Goal: Task Accomplishment & Management: Use online tool/utility

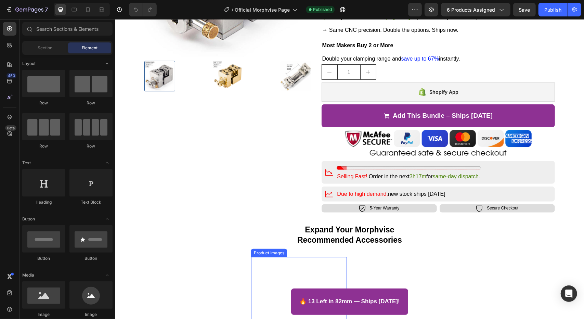
scroll to position [171, 0]
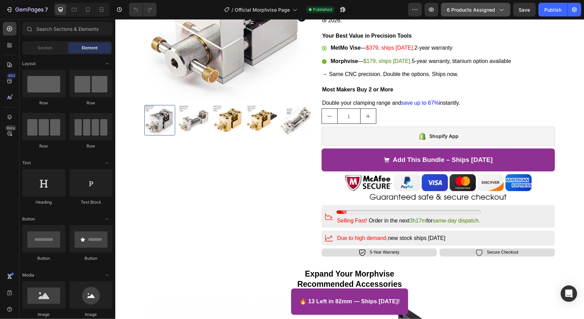
click at [496, 7] on div "6 products assigned" at bounding box center [476, 9] width 58 height 7
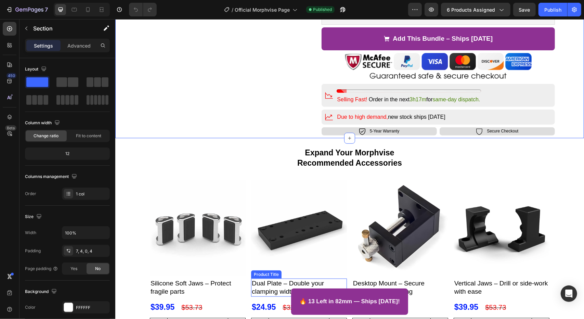
scroll to position [342, 0]
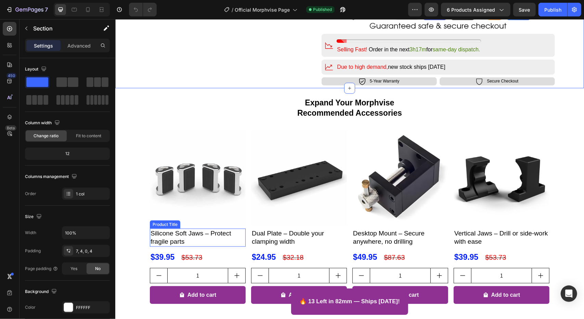
click at [167, 230] on h2 "Silicone Soft Jaws – Protect fragile parts" at bounding box center [198, 237] width 96 height 18
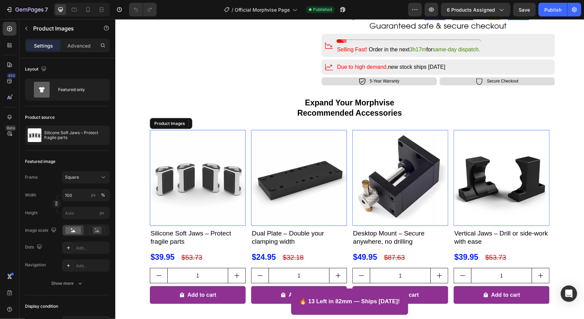
click at [186, 213] on img at bounding box center [198, 178] width 96 height 96
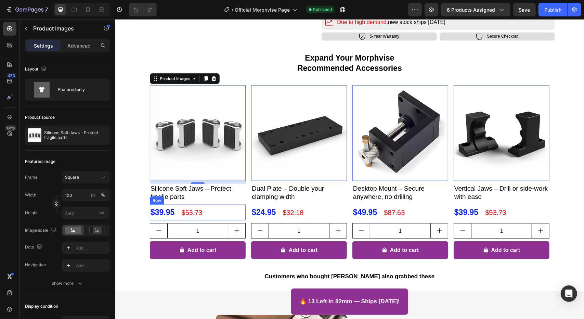
scroll to position [376, 0]
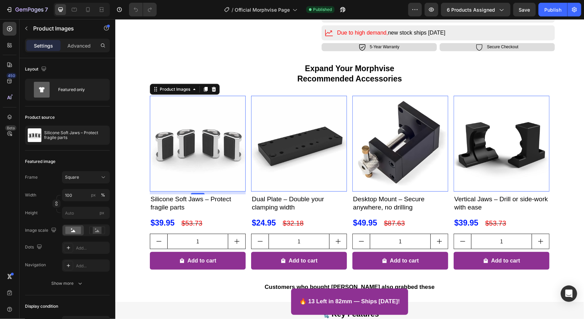
click at [222, 182] on img at bounding box center [198, 143] width 96 height 96
click at [87, 10] on icon at bounding box center [88, 9] width 7 height 7
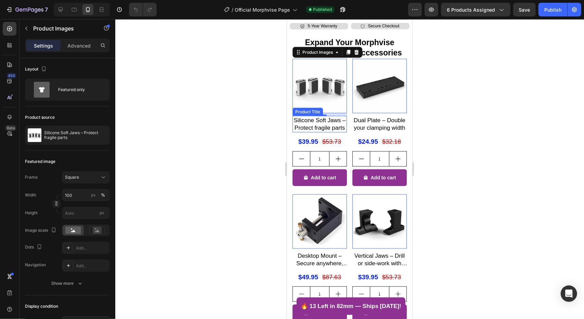
scroll to position [512, 0]
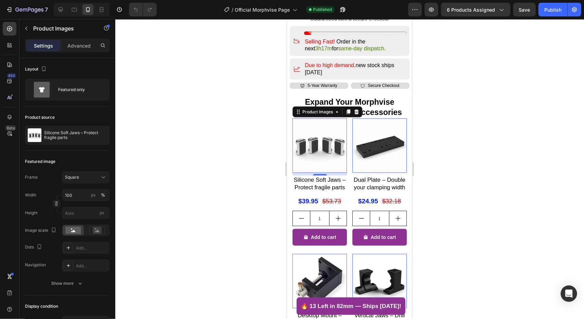
click at [324, 149] on img at bounding box center [319, 145] width 54 height 54
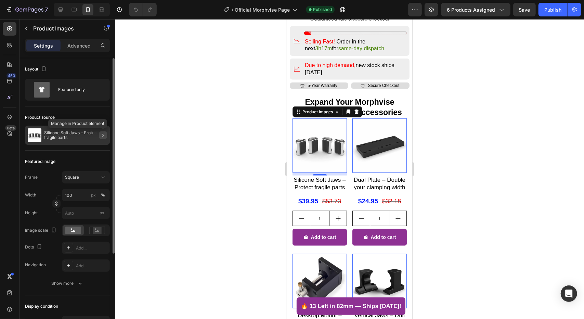
click at [101, 138] on button "button" at bounding box center [103, 135] width 8 height 8
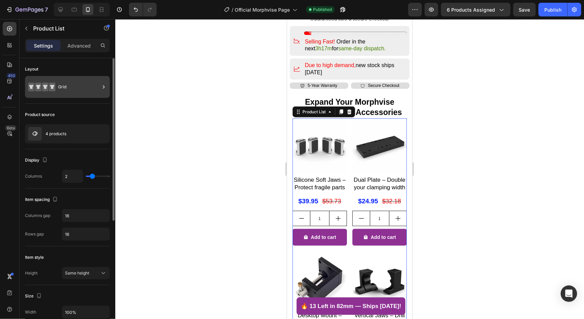
click at [75, 86] on div "Grid" at bounding box center [79, 87] width 42 height 16
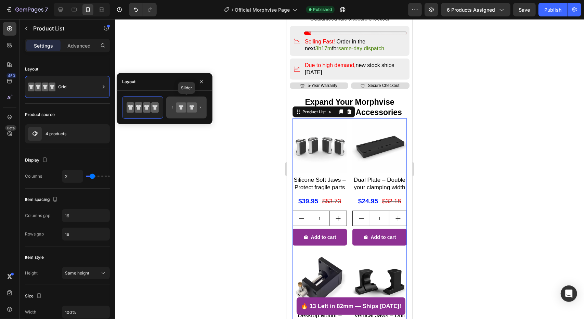
click at [177, 108] on icon at bounding box center [181, 108] width 10 height 10
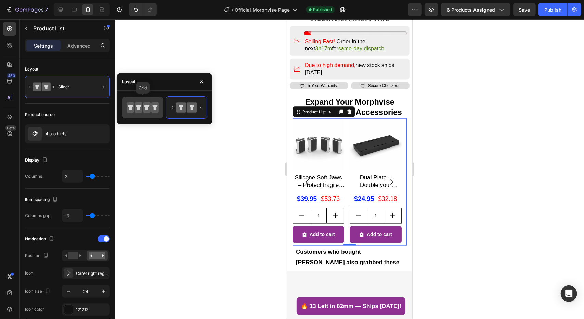
click at [136, 108] on icon at bounding box center [139, 107] width 8 height 10
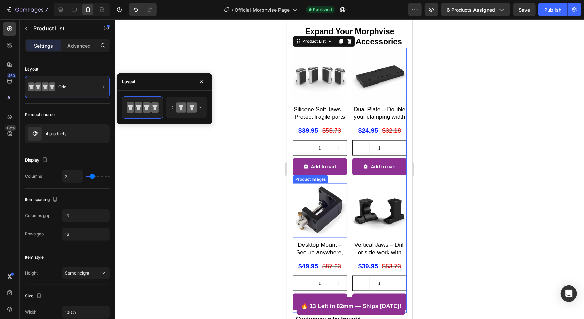
scroll to position [546, 0]
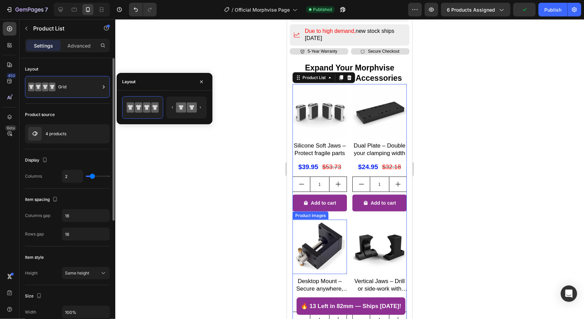
click at [66, 119] on div "Product source" at bounding box center [67, 114] width 85 height 11
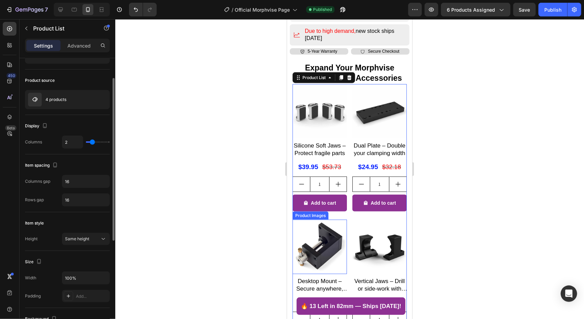
scroll to position [0, 0]
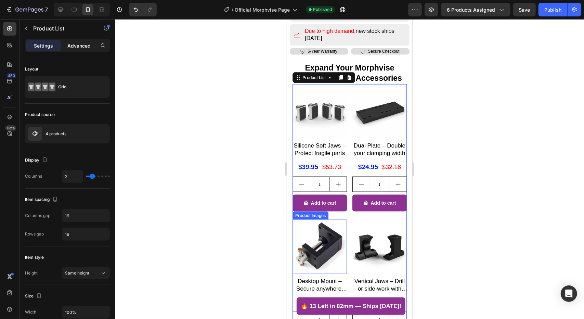
click at [77, 45] on p "Advanced" at bounding box center [78, 45] width 23 height 7
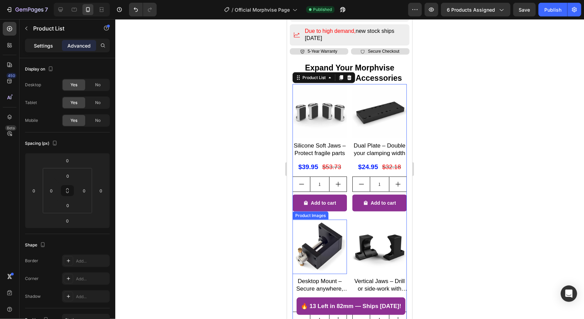
click at [47, 43] on p "Settings" at bounding box center [43, 45] width 19 height 7
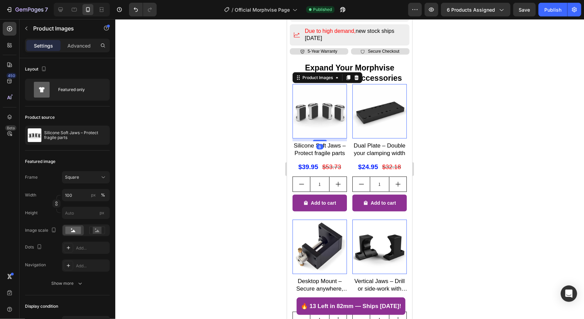
click at [316, 100] on img at bounding box center [319, 111] width 54 height 54
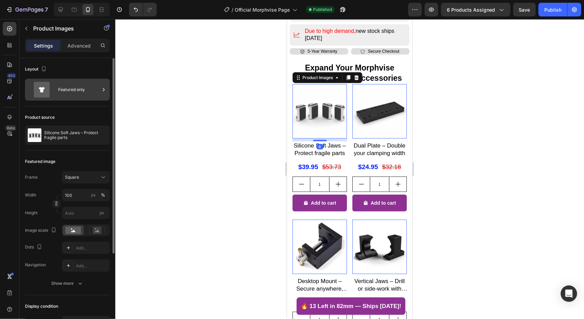
click at [50, 88] on icon at bounding box center [41, 90] width 27 height 16
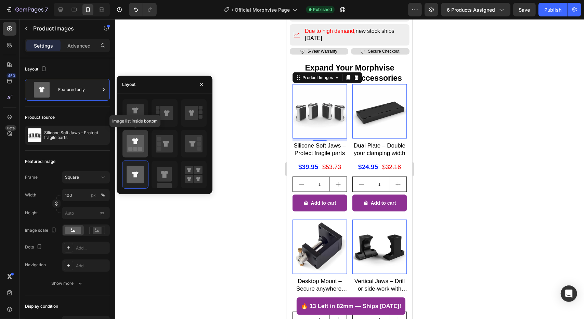
click at [142, 145] on icon at bounding box center [135, 143] width 17 height 17
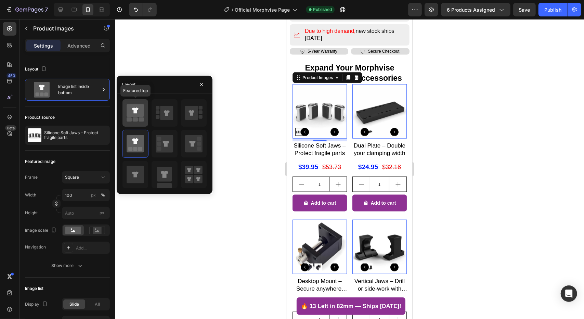
click at [132, 113] on icon at bounding box center [135, 110] width 17 height 13
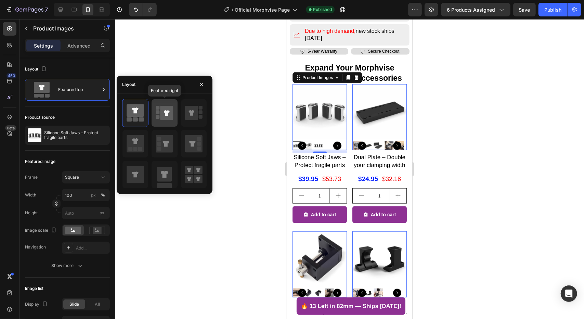
click at [161, 114] on icon at bounding box center [167, 113] width 13 height 14
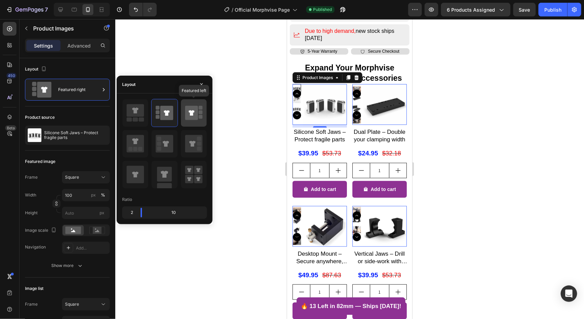
drag, startPoint x: 188, startPoint y: 112, endPoint x: 193, endPoint y: 110, distance: 5.1
click at [193, 108] on icon at bounding box center [191, 113] width 13 height 14
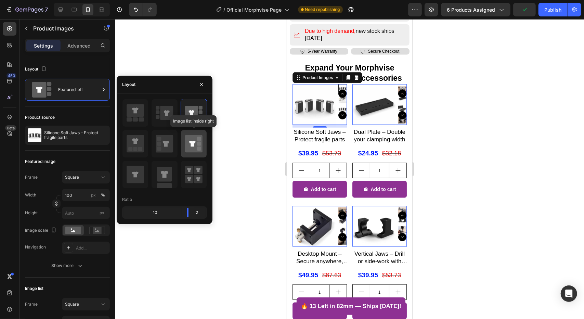
click at [190, 146] on icon at bounding box center [193, 143] width 17 height 17
type input "20"
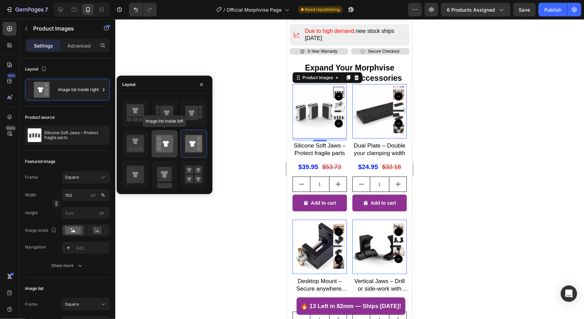
click at [163, 149] on icon at bounding box center [164, 143] width 17 height 17
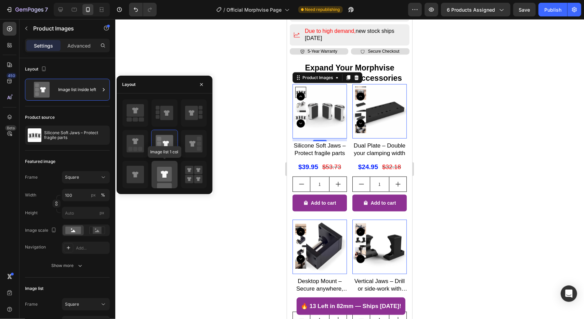
click at [173, 166] on icon at bounding box center [164, 174] width 17 height 27
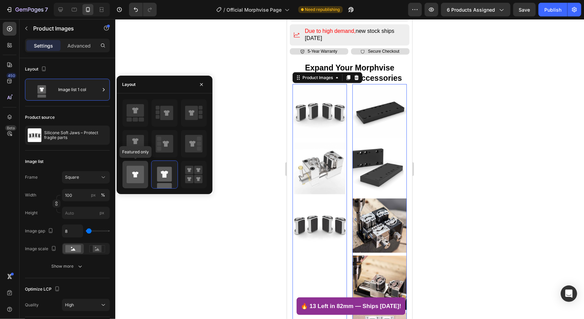
click at [141, 165] on icon at bounding box center [135, 174] width 17 height 19
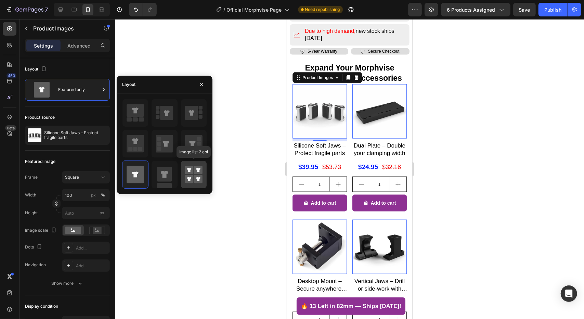
click at [184, 174] on div at bounding box center [194, 174] width 26 height 27
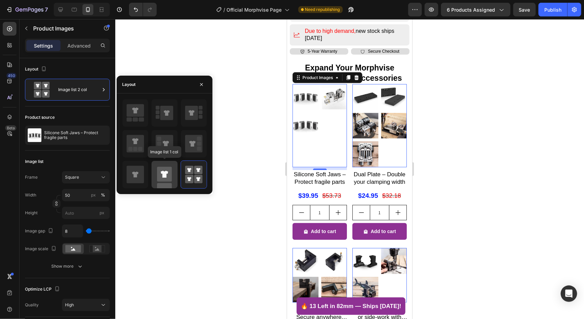
click at [156, 177] on icon at bounding box center [164, 174] width 17 height 27
type input "100"
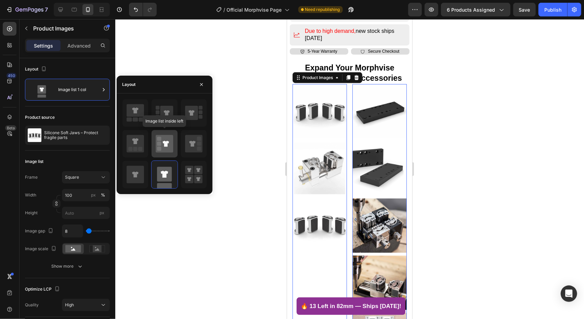
click at [156, 143] on icon at bounding box center [164, 143] width 17 height 19
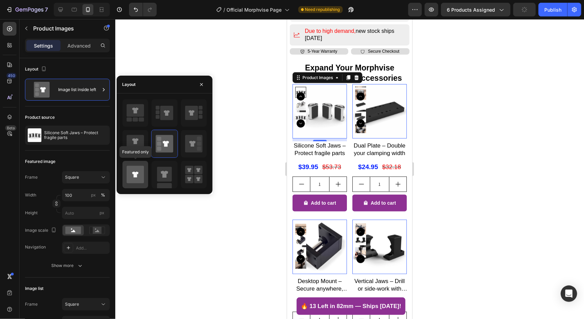
click at [136, 173] on icon at bounding box center [135, 175] width 6 height 6
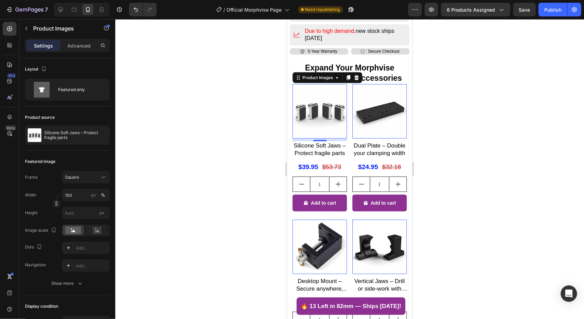
click at [197, 231] on div at bounding box center [349, 169] width 469 height 300
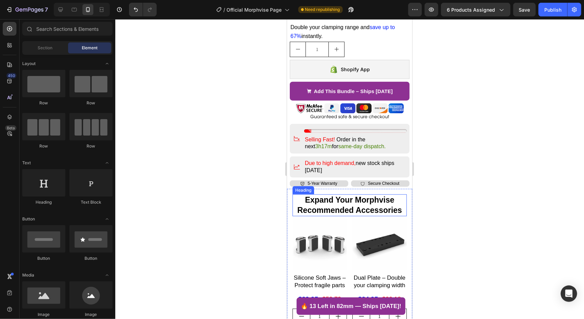
scroll to position [409, 0]
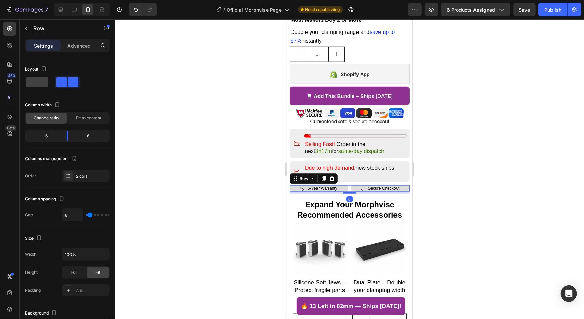
click at [345, 185] on div "Icon 5-Year Warranty Text Block Row" at bounding box center [319, 188] width 59 height 7
click at [331, 176] on icon at bounding box center [332, 178] width 4 height 5
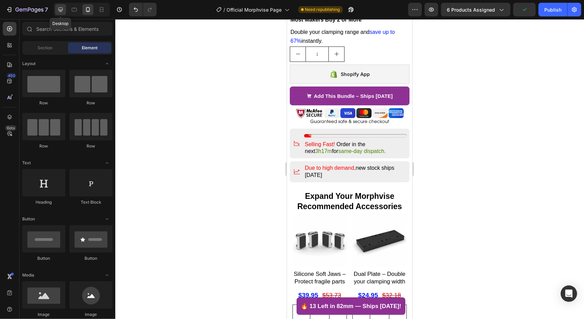
click at [59, 9] on icon at bounding box center [60, 9] width 7 height 7
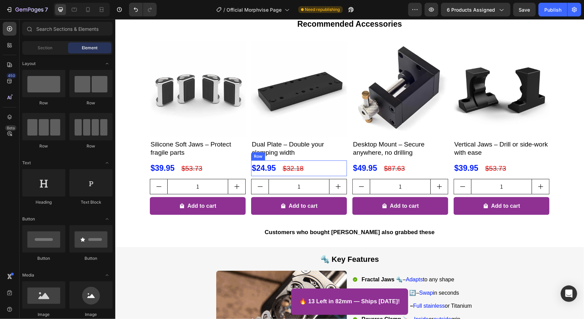
scroll to position [376, 0]
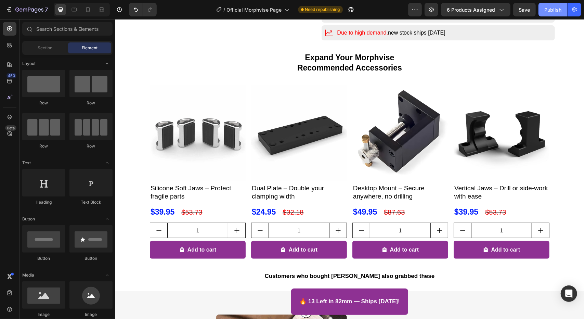
click at [548, 13] on div "Publish" at bounding box center [553, 9] width 17 height 7
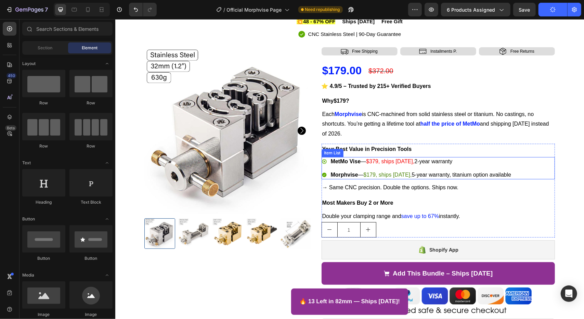
scroll to position [68, 0]
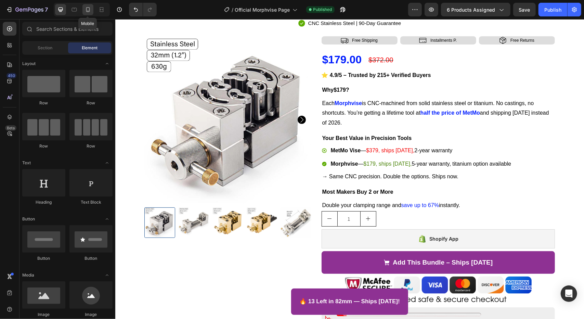
click at [87, 5] on div at bounding box center [87, 9] width 11 height 11
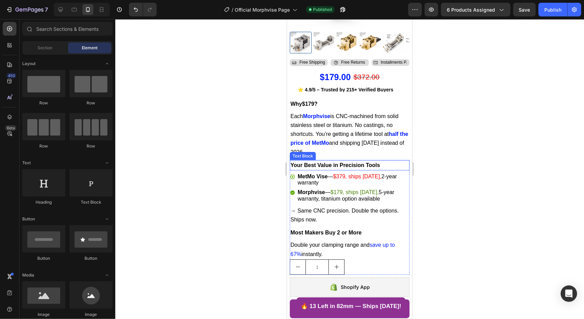
scroll to position [211, 0]
